Goal: Use online tool/utility: Utilize a website feature to perform a specific function

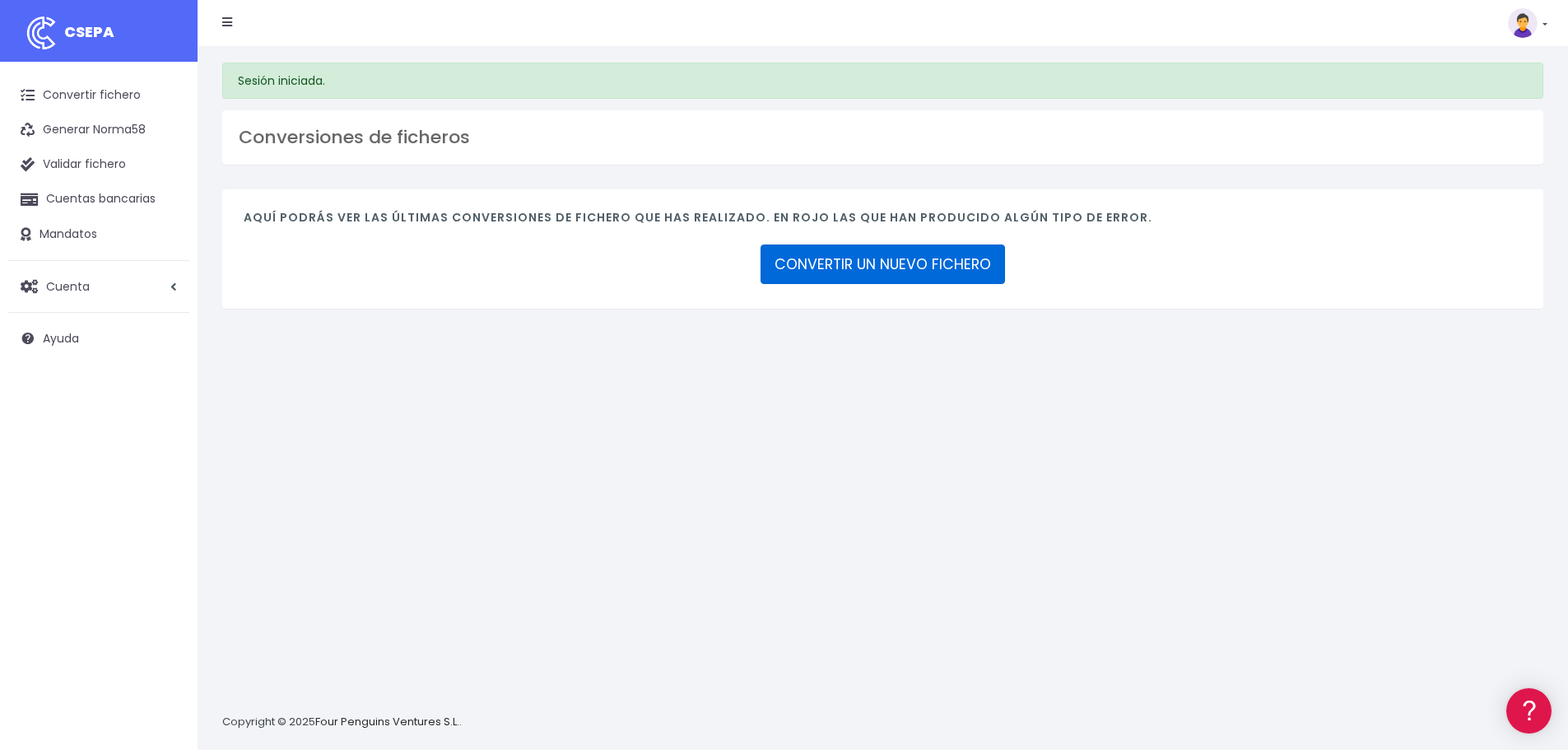
click at [813, 269] on link "CONVERTIR UN NUEVO FICHERO" at bounding box center [883, 265] width 245 height 39
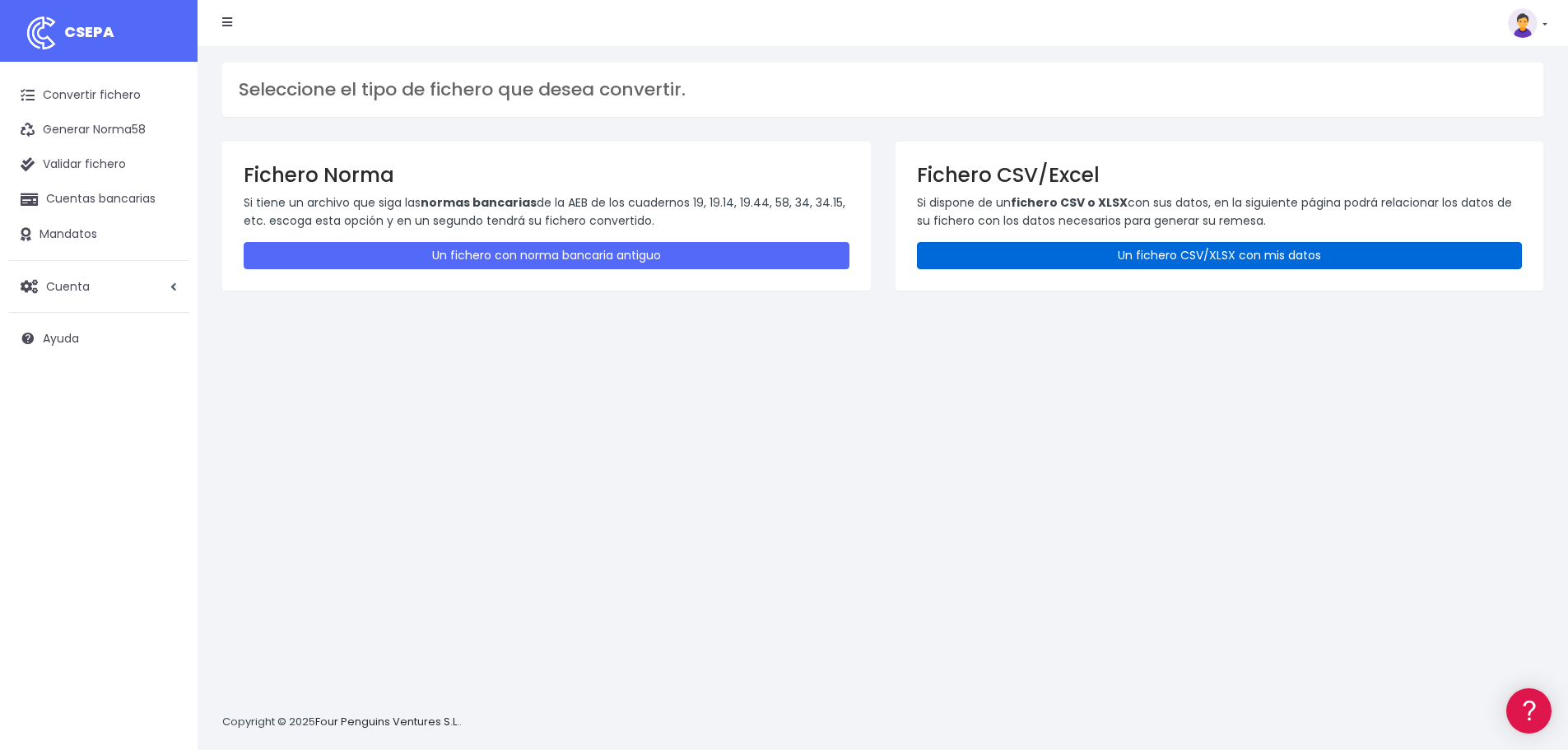
click at [1024, 258] on link "Un fichero CSV/XLSX con mis datos" at bounding box center [1220, 255] width 606 height 27
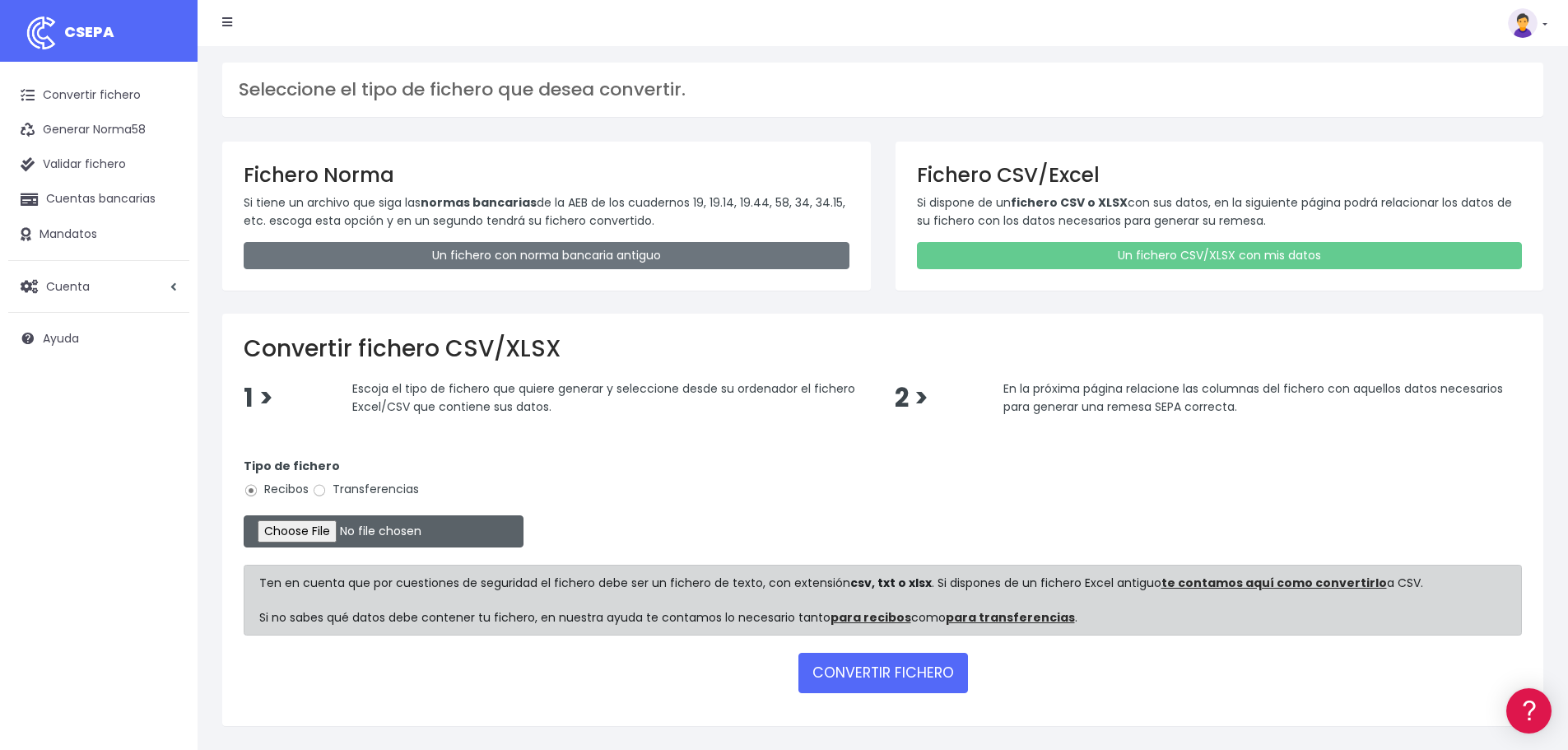
click at [332, 526] on input "file" at bounding box center [384, 531] width 280 height 32
type input "C:\fakepath\Remesa Cobros Confort^LM 26082025.xlsx"
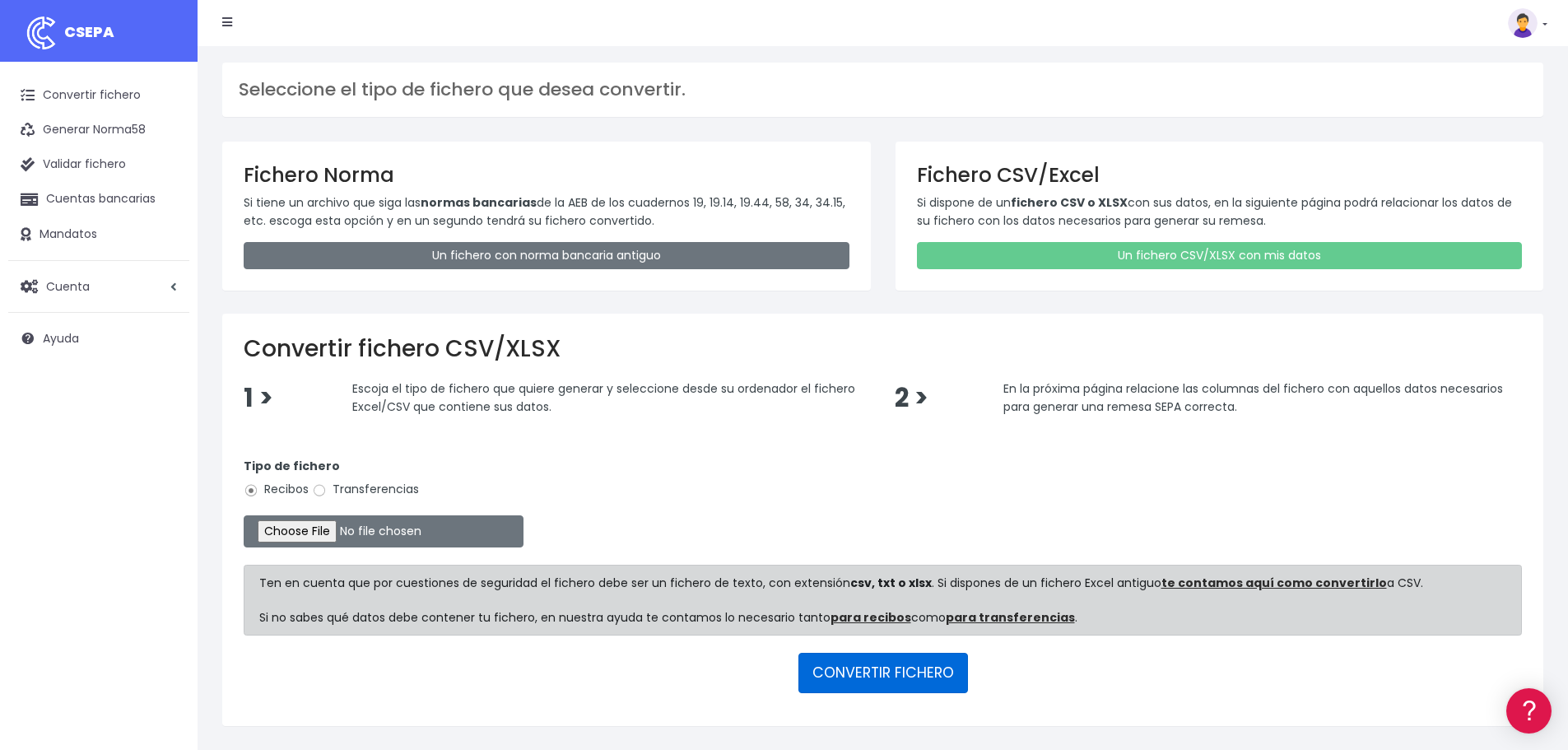
click at [861, 677] on button "CONVERTIR FICHERO" at bounding box center [883, 673] width 170 height 39
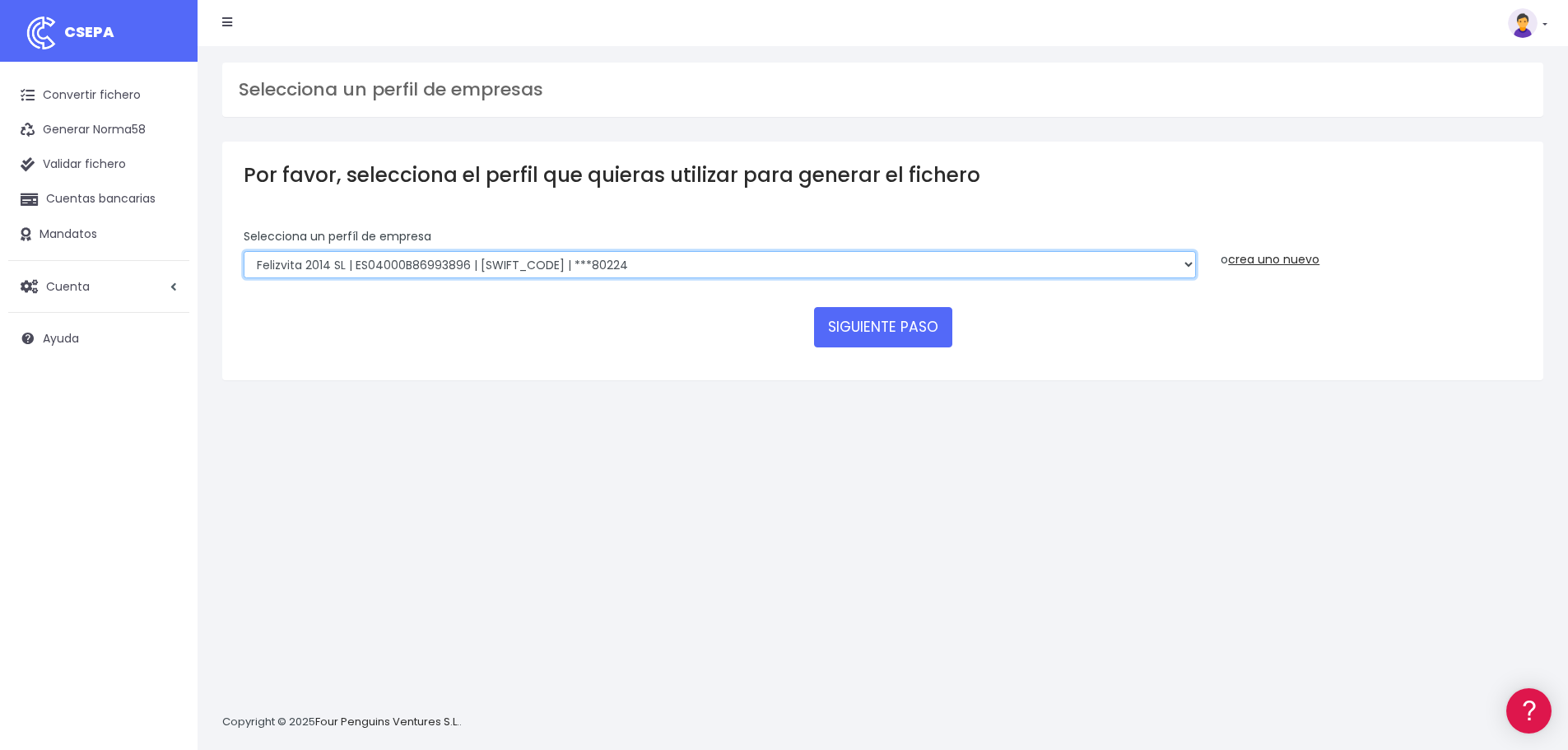
click at [689, 258] on select "Felizvita 2014 SL | ES04000B86993896 | [SWIFT_CODE] | ***80224 CUIDA CARE MARKE…" at bounding box center [720, 266] width 952 height 28
select select "1688"
click at [244, 252] on select "Felizvita 2014 SL | ES04000B86993896 | [SWIFT_CODE] | ***80224 CUIDA CARE MARKE…" at bounding box center [720, 266] width 952 height 28
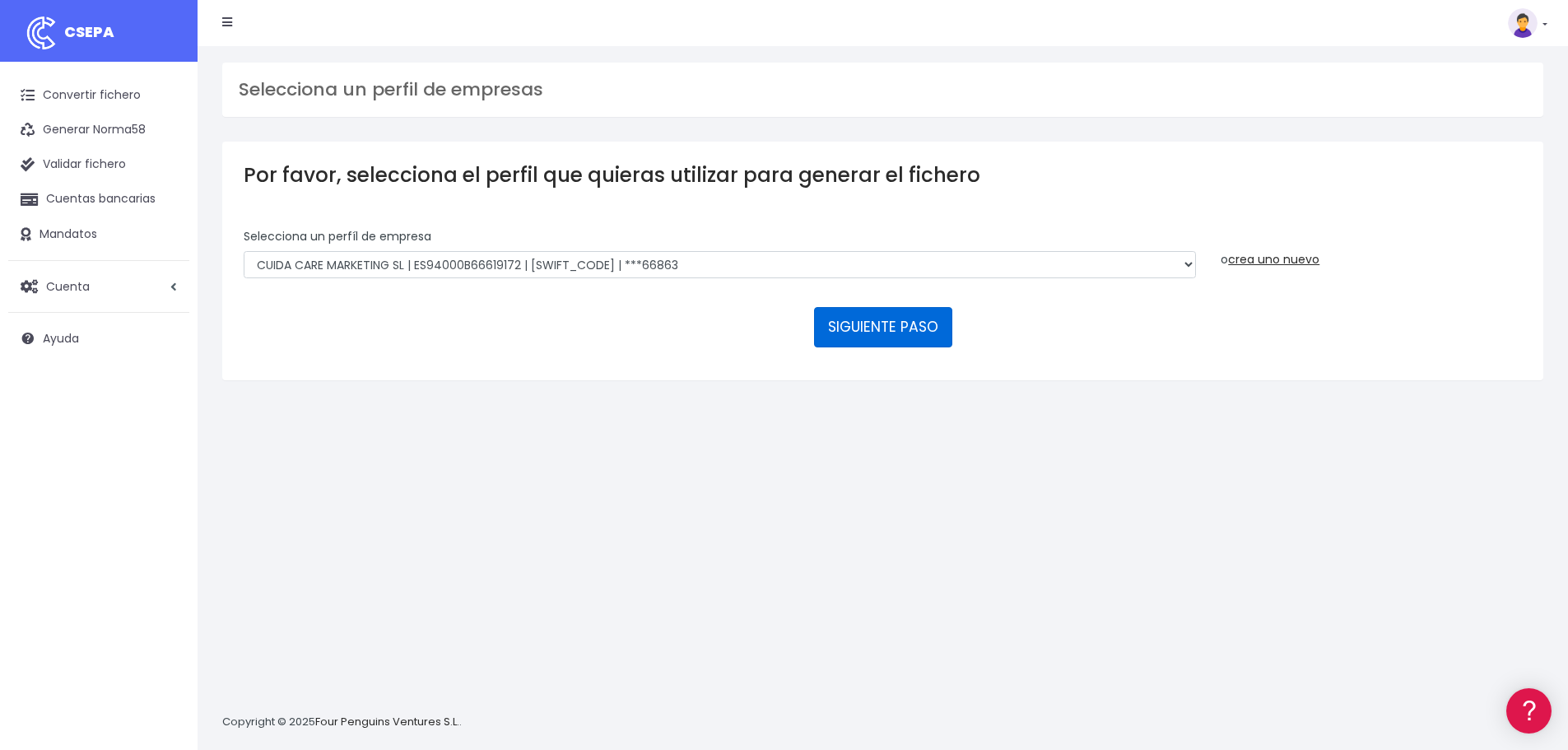
click at [839, 325] on button "SIGUIENTE PASO" at bounding box center [883, 327] width 138 height 39
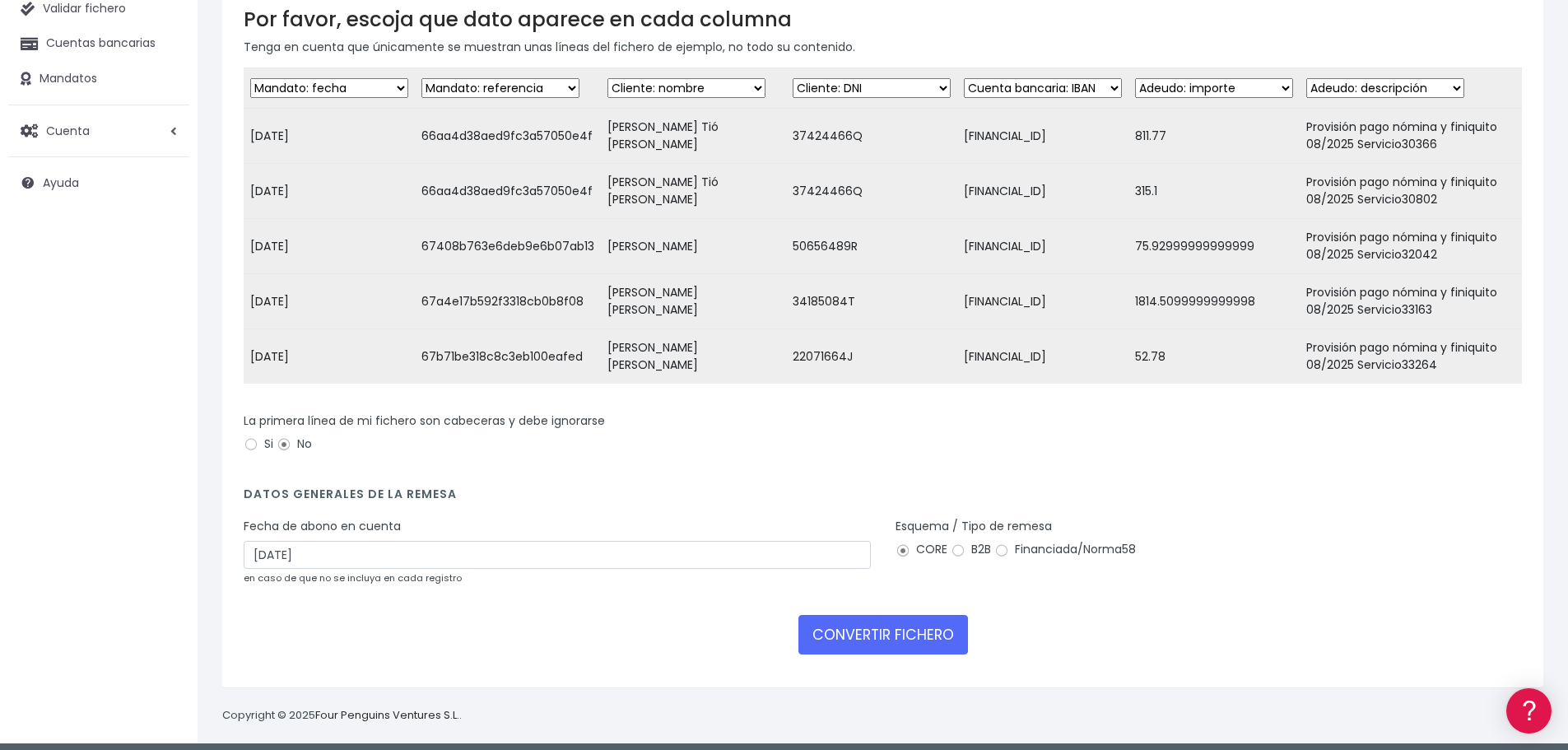
scroll to position [164, 0]
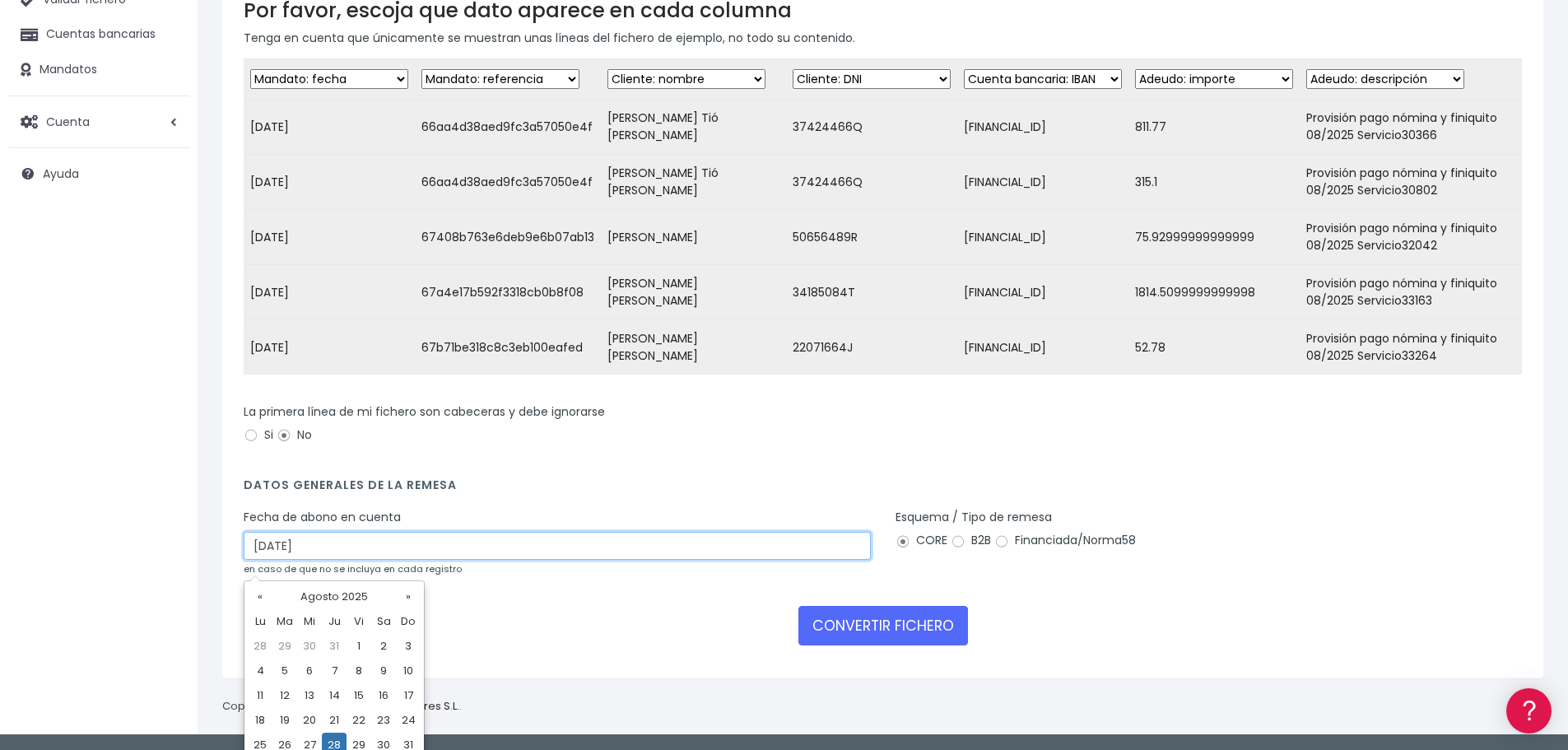
click at [438, 560] on input "28/08/2025" at bounding box center [557, 546] width 628 height 28
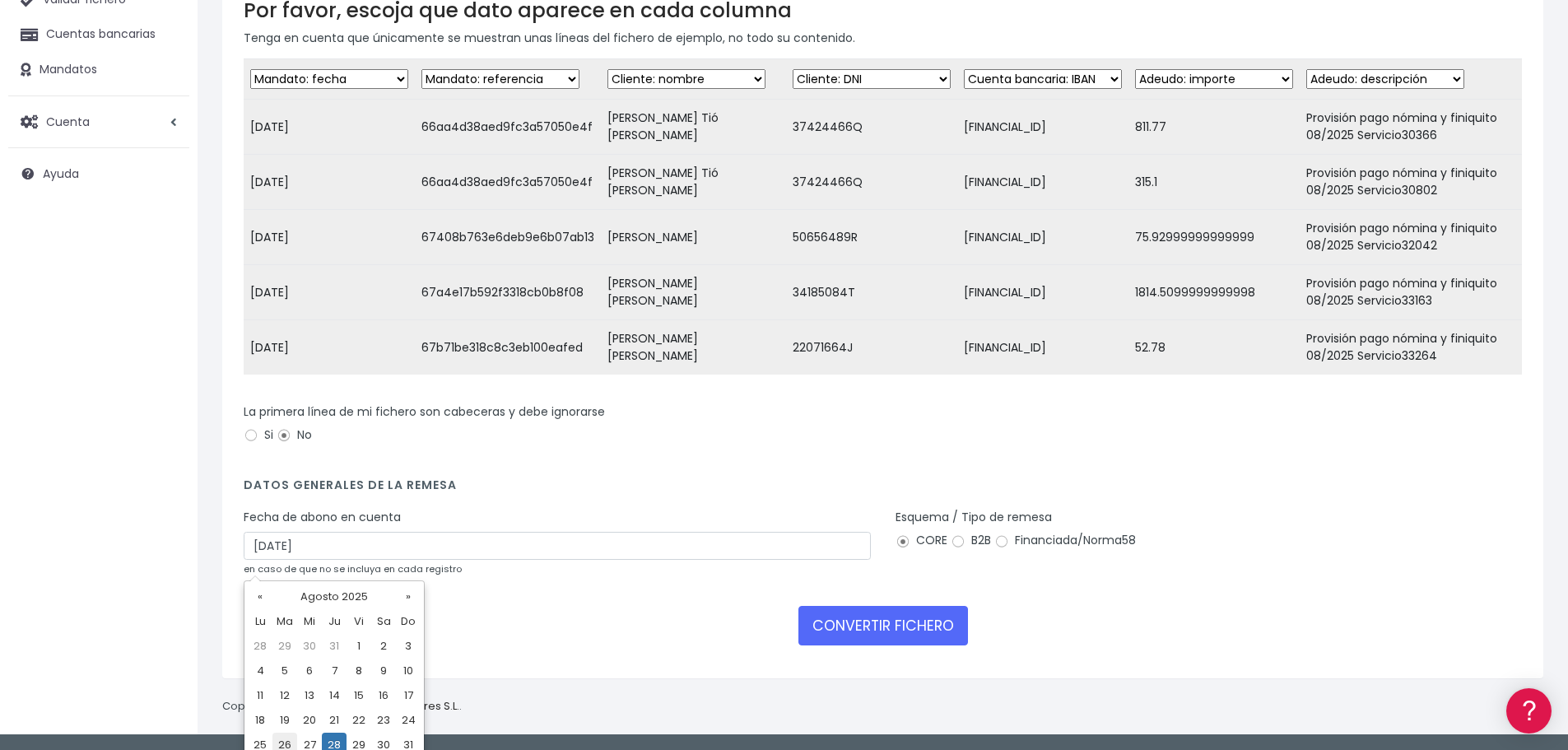
click at [281, 742] on td "26" at bounding box center [284, 745] width 24 height 24
type input "26/08/2025"
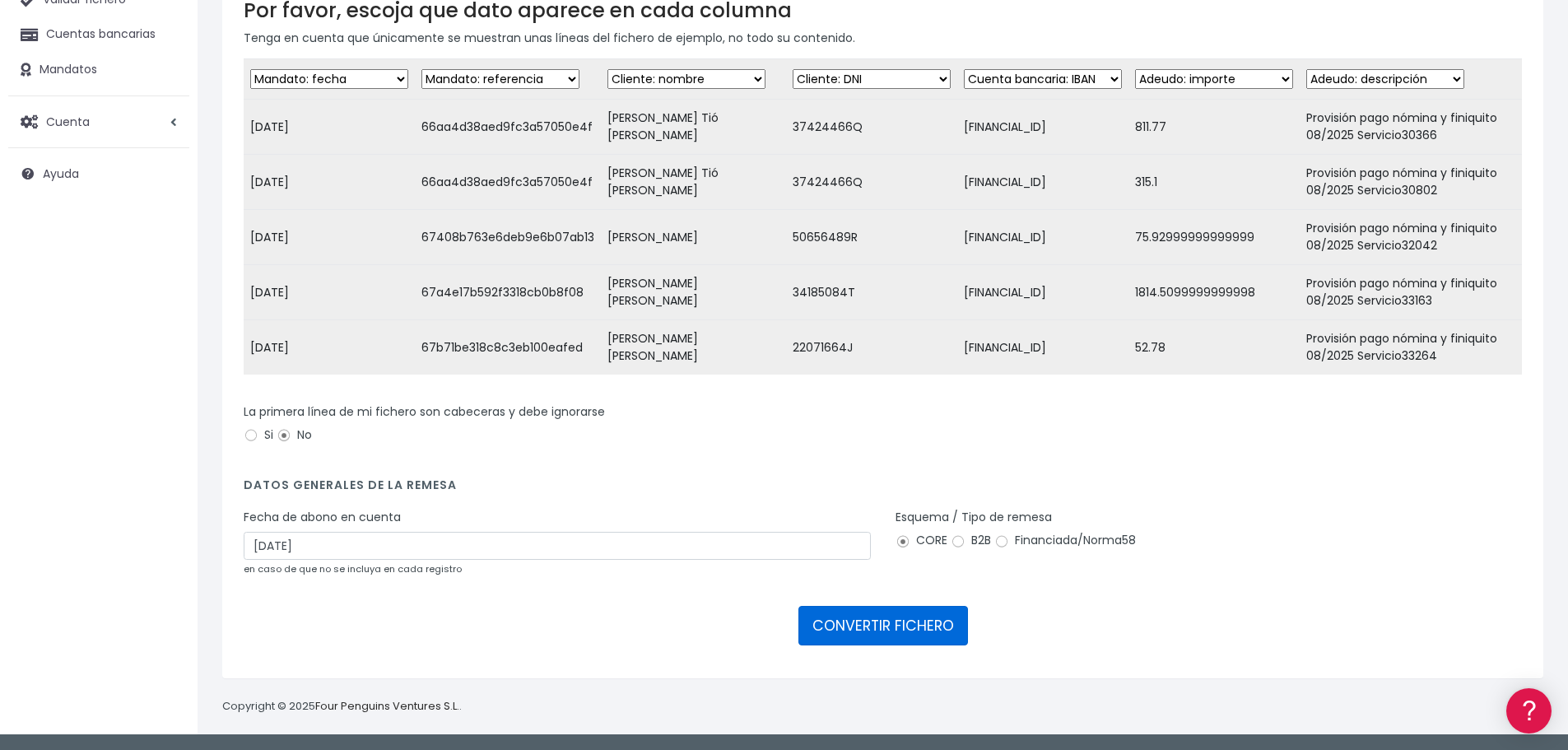
click at [921, 625] on button "CONVERTIR FICHERO" at bounding box center [883, 626] width 170 height 39
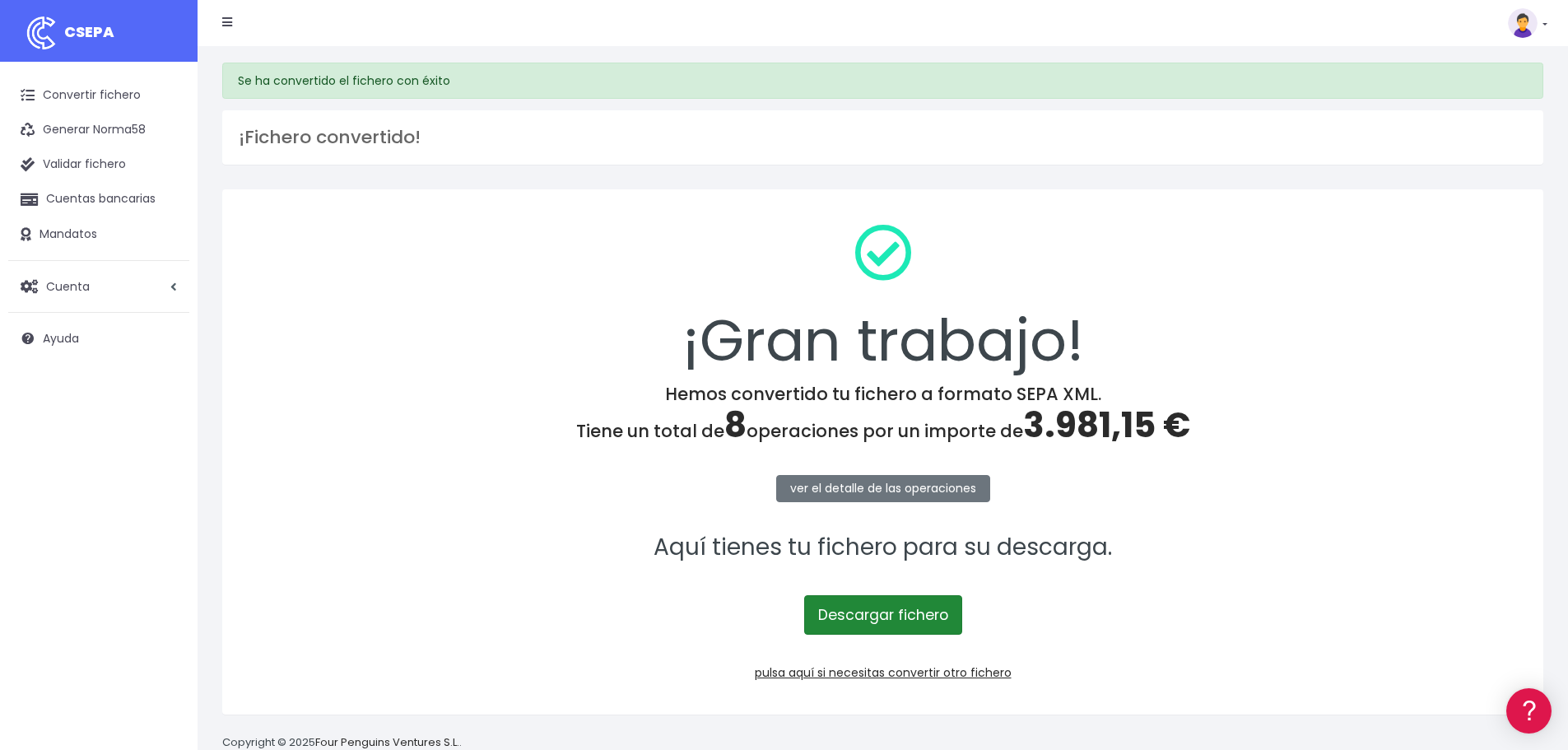
click at [907, 615] on link "Descargar fichero" at bounding box center [883, 615] width 158 height 39
click at [829, 666] on link "pulsa aquí si necesitas convertir otro fichero" at bounding box center [884, 673] width 257 height 17
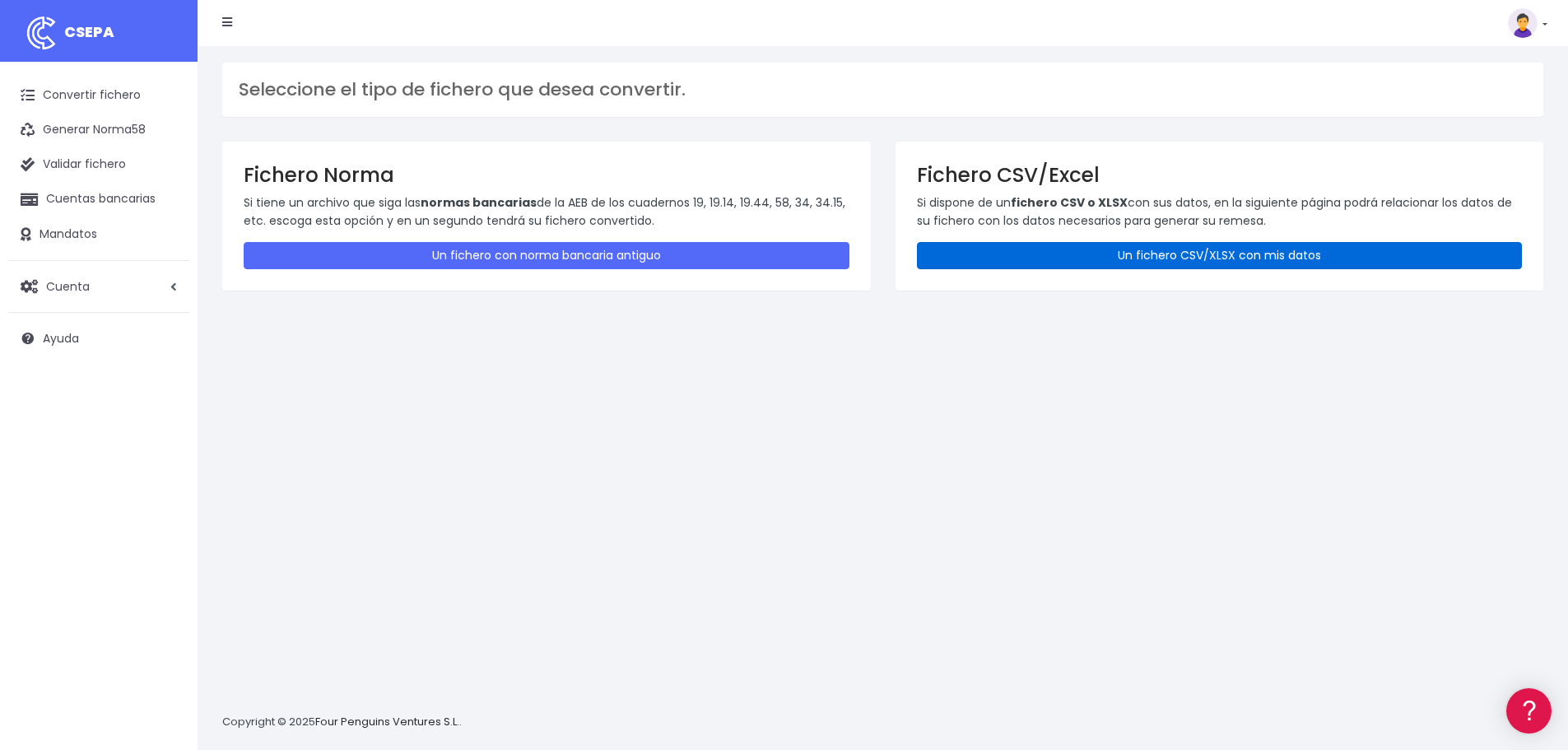
click at [1010, 260] on link "Un fichero CSV/XLSX con mis datos" at bounding box center [1220, 255] width 606 height 27
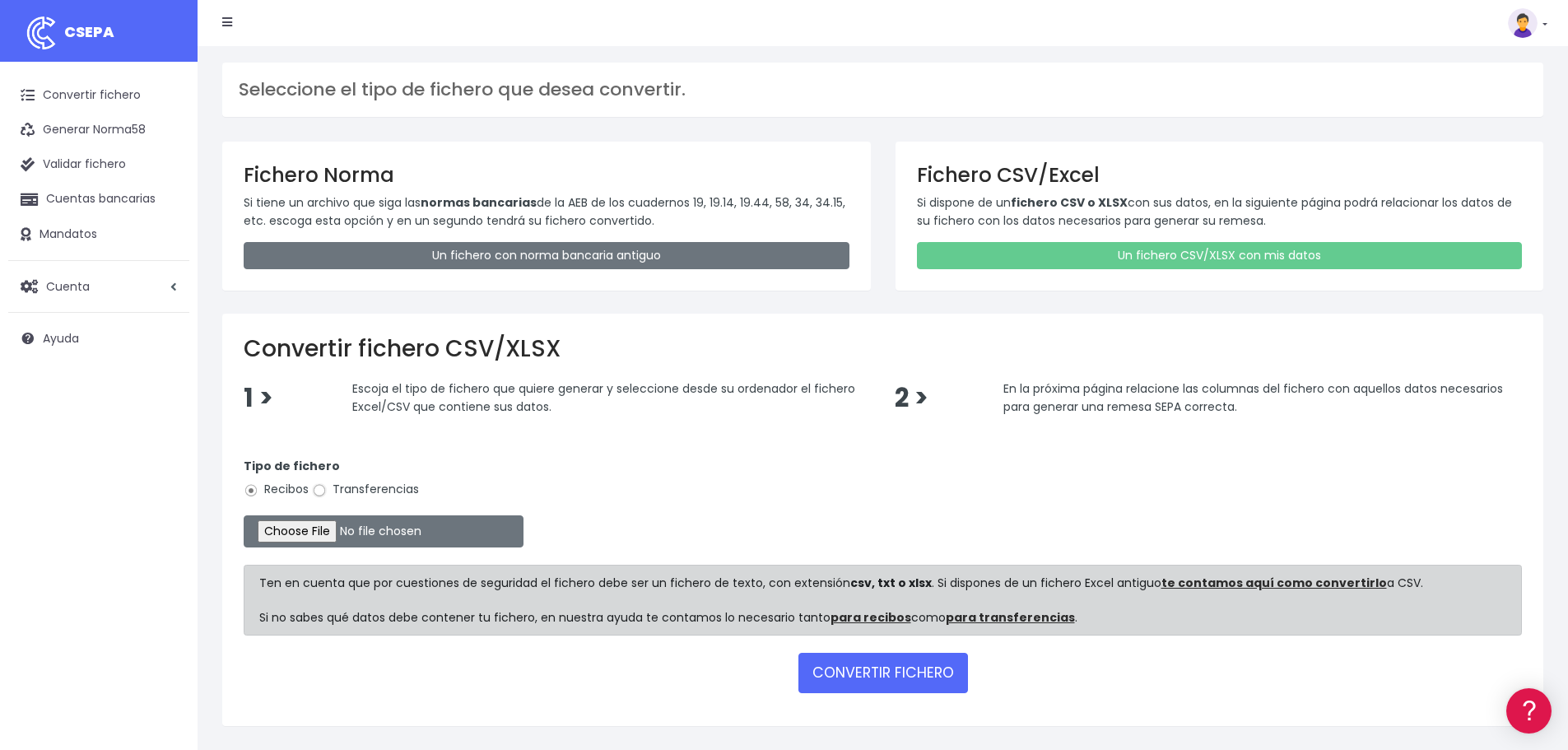
click at [315, 488] on input "Transferencias" at bounding box center [320, 491] width 15 height 15
radio input "true"
click at [319, 488] on input "Transferencias" at bounding box center [320, 491] width 15 height 15
click at [333, 527] on input "file" at bounding box center [384, 531] width 280 height 32
type input "C:\fakepath\Remesa Pagos Devs Confort 26082025.xlsx"
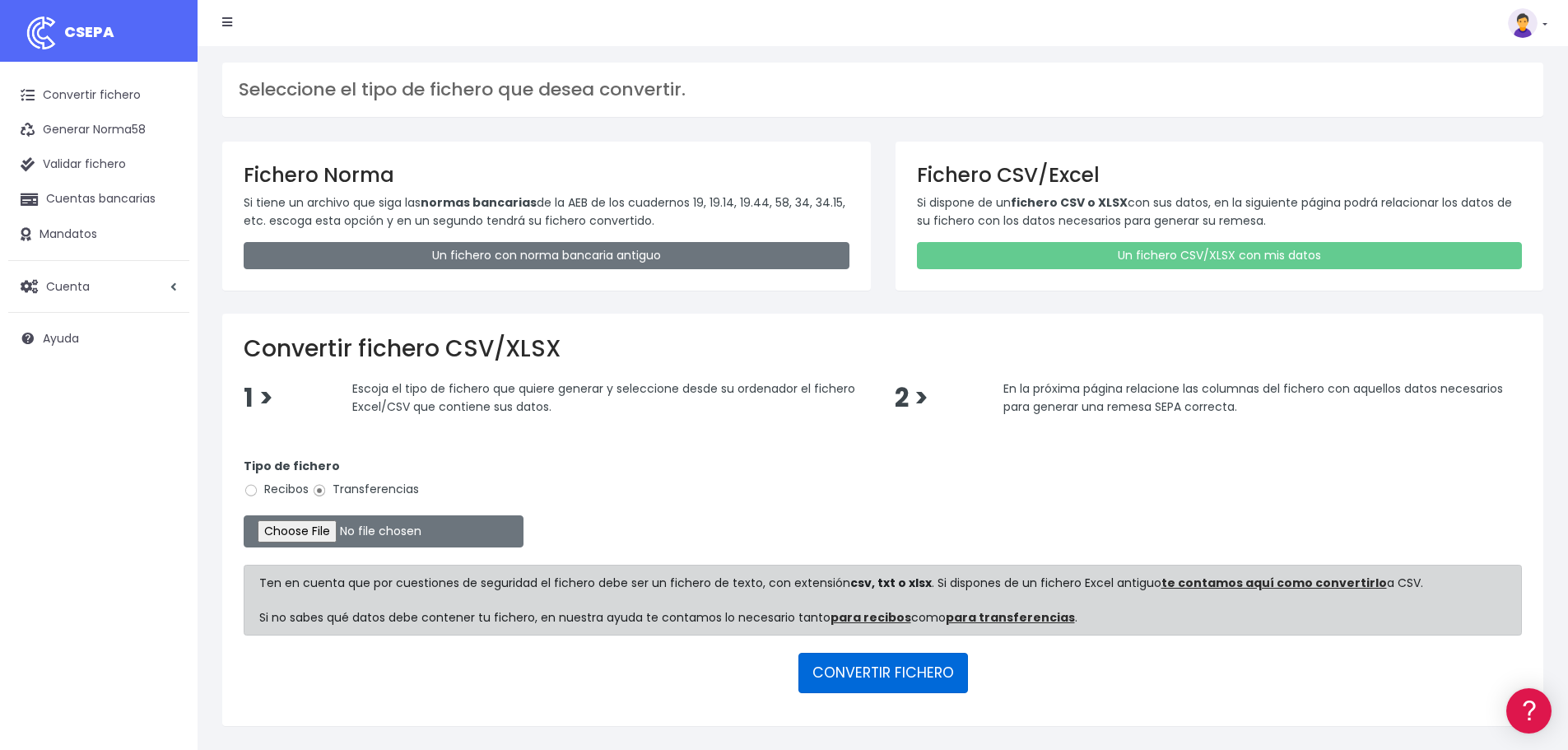
click at [866, 681] on button "CONVERTIR FICHERO" at bounding box center [883, 673] width 170 height 39
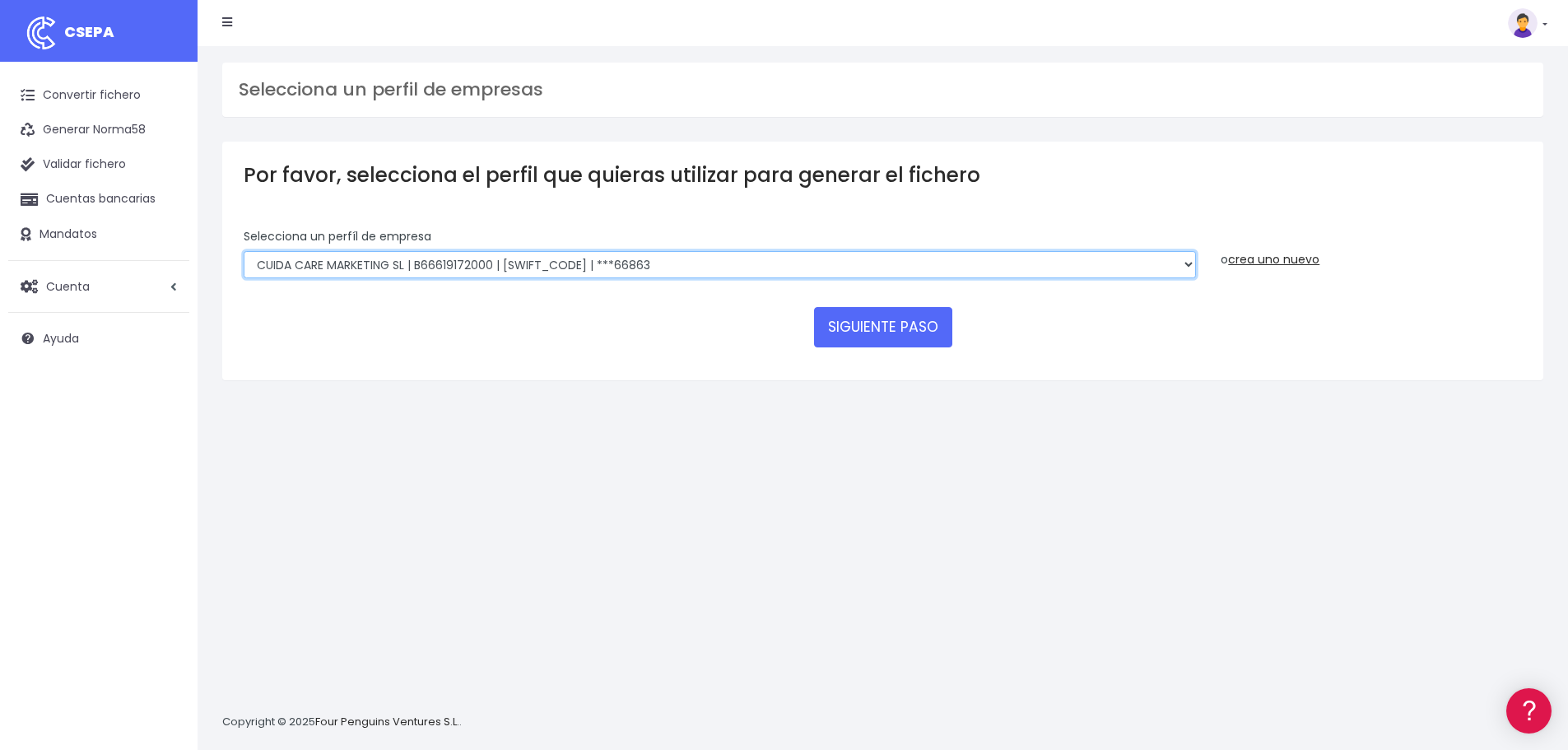
click at [707, 268] on select "Felizvita 2014 SL | B86993896 | CAIXESBBXXX | ***80224 Assisvita Asistencia S.L…" at bounding box center [720, 266] width 952 height 28
click at [244, 252] on select "Felizvita 2014 SL | B86993896 | CAIXESBBXXX | ***80224 Assisvita Asistencia S.L…" at bounding box center [720, 266] width 952 height 28
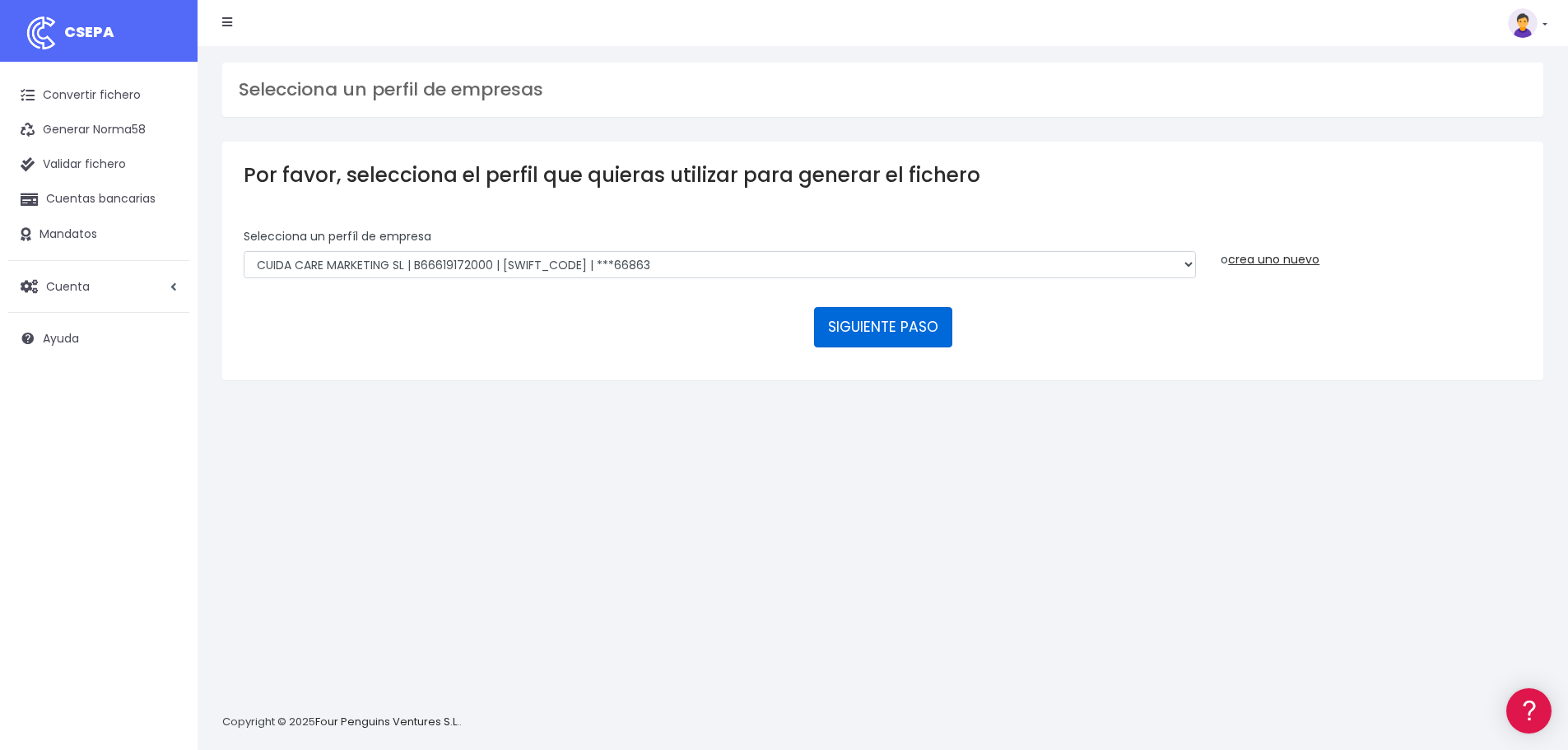
click at [849, 330] on button "SIGUIENTE PASO" at bounding box center [883, 327] width 138 height 39
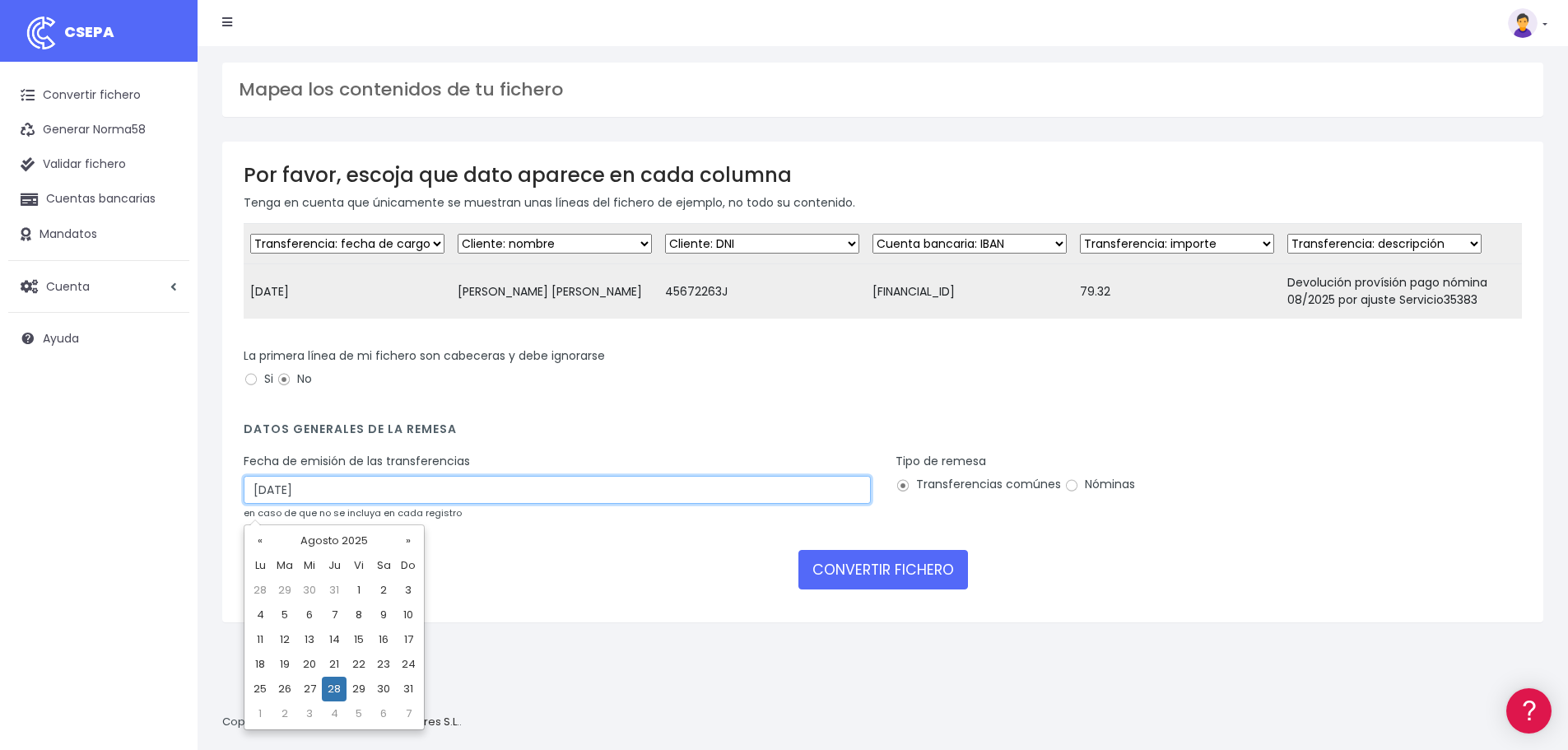
click at [406, 502] on input "28/08/2025" at bounding box center [557, 490] width 628 height 28
click at [284, 683] on td "26" at bounding box center [284, 689] width 24 height 24
type input "26/08/2025"
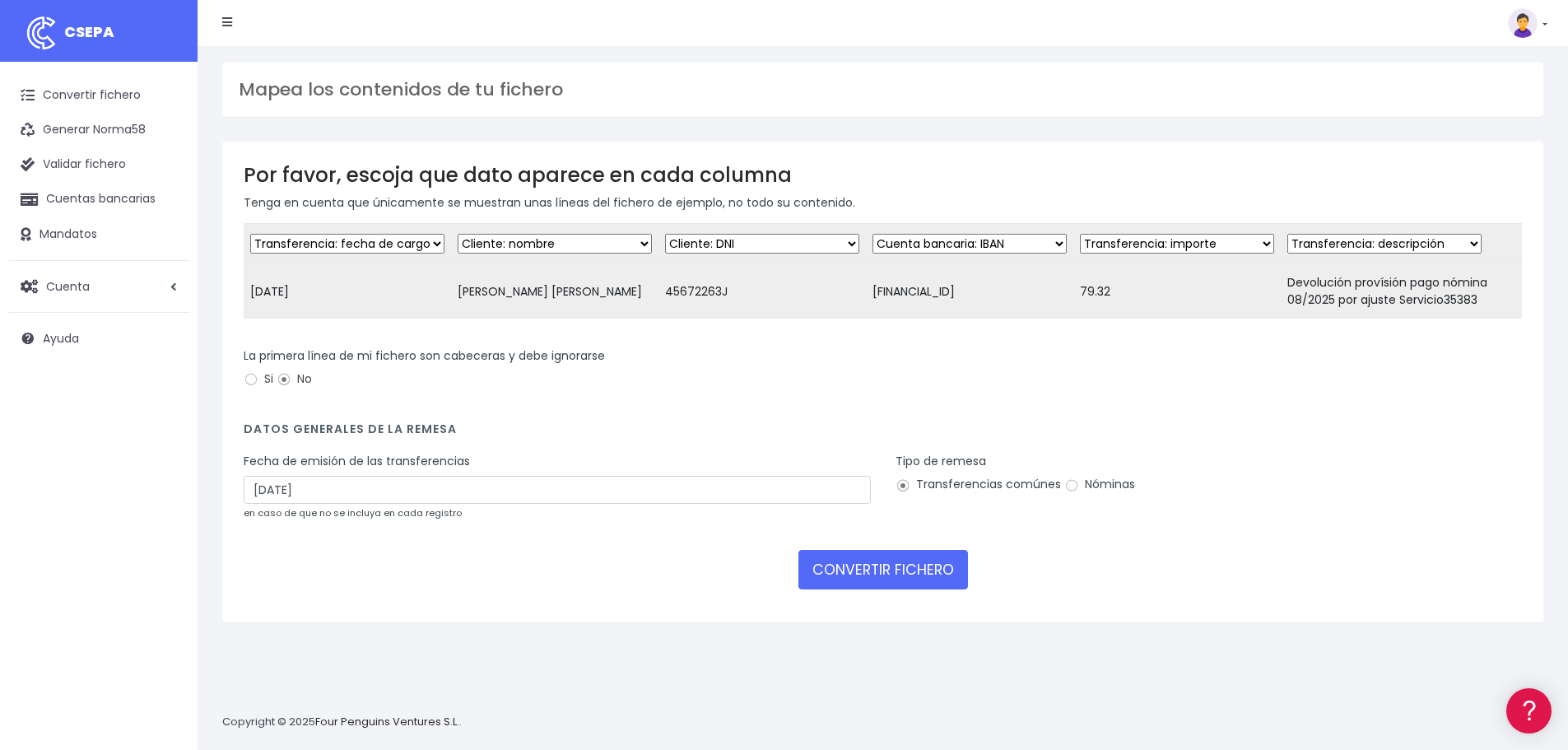
click at [843, 420] on form "Desechar campo Cliente: nombre Cliente: DNI Cliente: Email Cliente: referencia …" at bounding box center [883, 412] width 1278 height 378
click at [871, 575] on button "CONVERTIR FICHERO" at bounding box center [883, 570] width 170 height 39
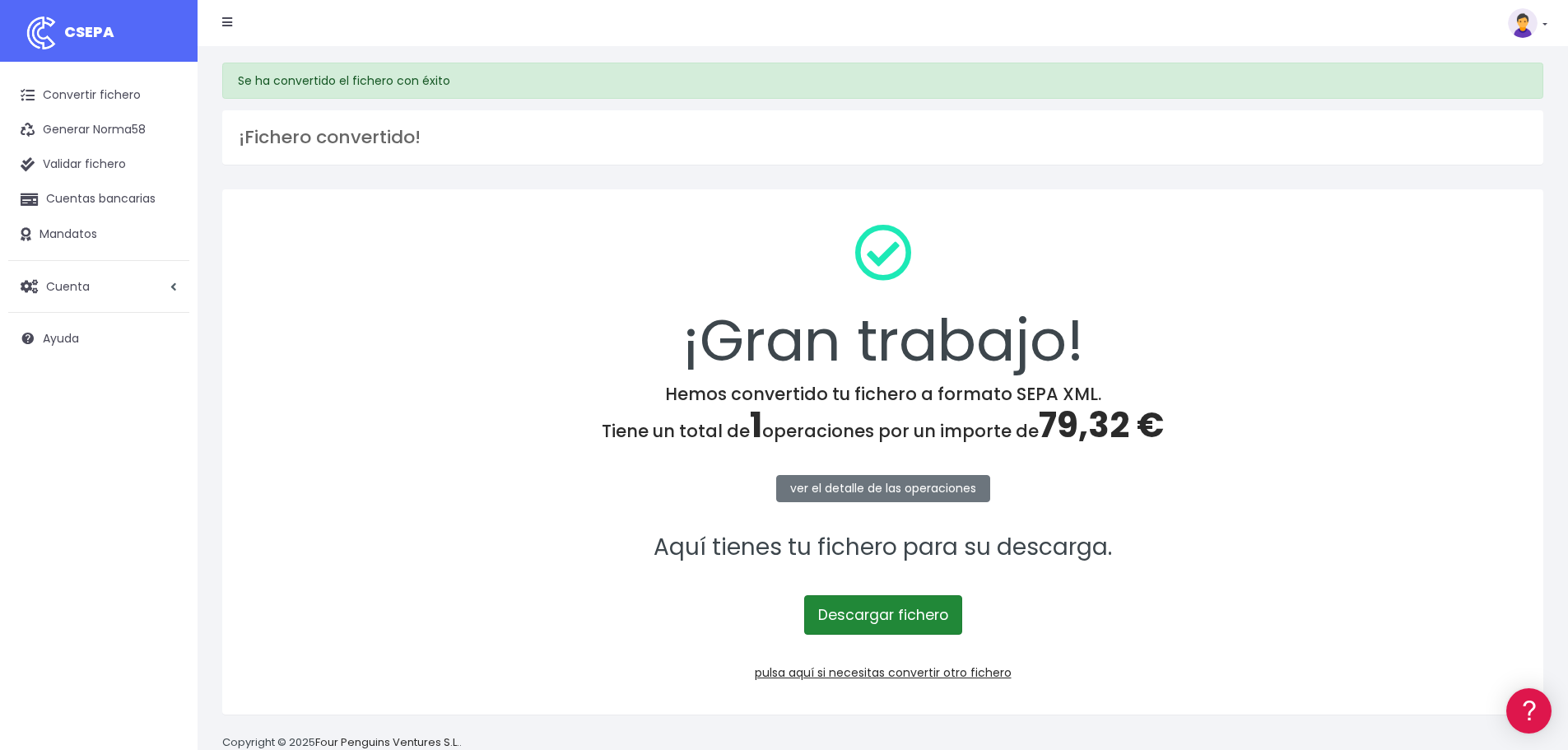
click at [841, 614] on link "Descargar fichero" at bounding box center [883, 615] width 158 height 39
